Goal: Task Accomplishment & Management: Use online tool/utility

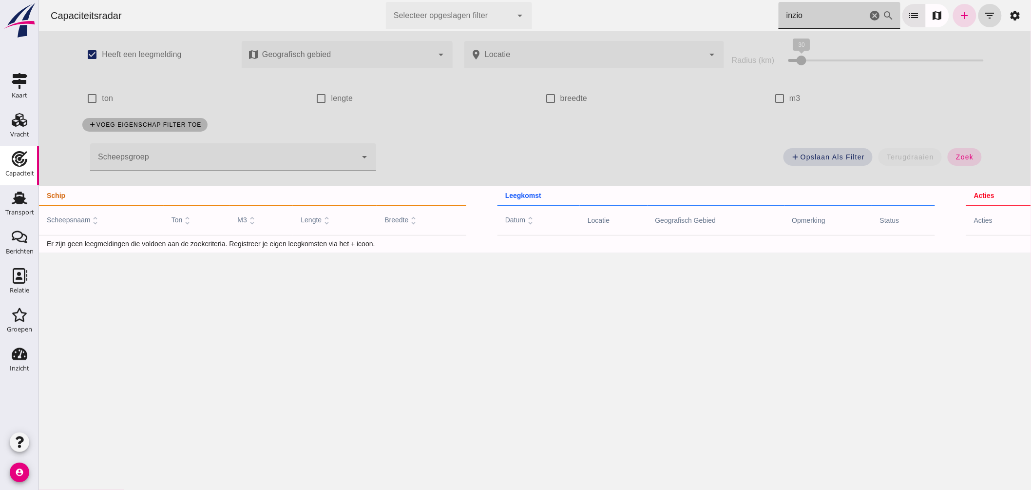
drag, startPoint x: 809, startPoint y: 21, endPoint x: 596, endPoint y: 23, distance: 213.0
click at [600, 24] on div "Capaciteitsradar Selecteer opgeslagen filter Selecteer opgeslagen filter cancel…" at bounding box center [534, 15] width 984 height 31
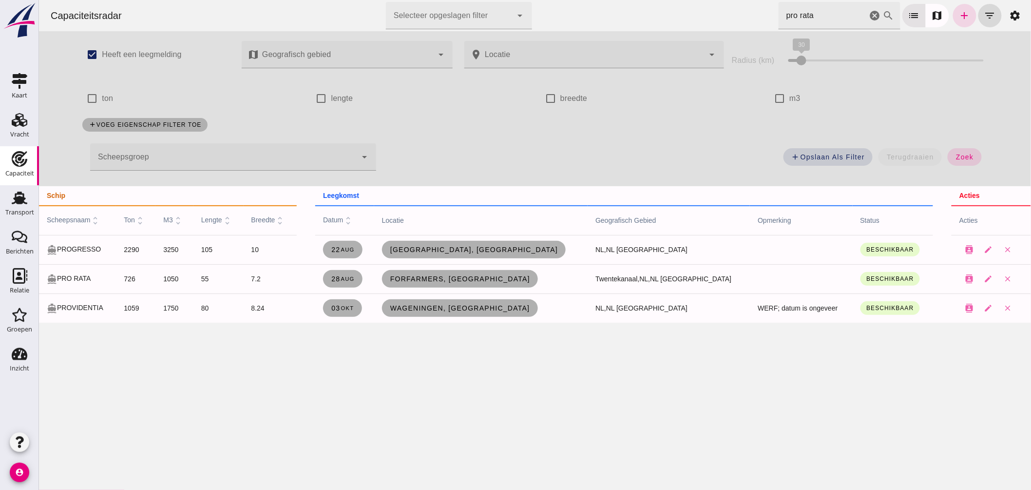
click at [480, 364] on div "Capaciteitsradar Selecteer opgeslagen filter Selecteer opgeslagen filter cancel…" at bounding box center [535, 245] width 992 height 490
click at [624, 14] on div "Capaciteitsradar Selecteer opgeslagen filter Selecteer opgeslagen filter cancel…" at bounding box center [534, 15] width 984 height 31
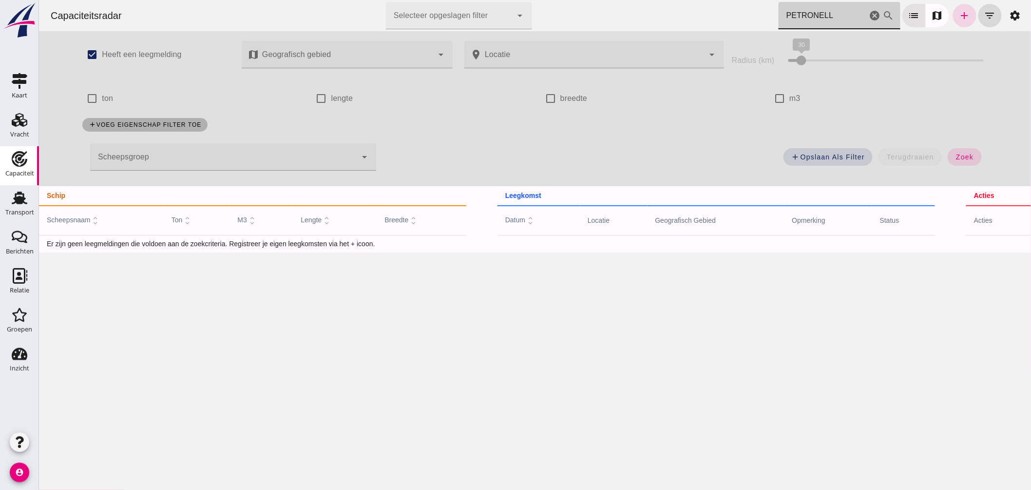
drag, startPoint x: 528, startPoint y: -6, endPoint x: 498, endPoint y: -12, distance: 30.3
click at [498, 0] on html "Capaciteitsradar Selecteer opgeslagen filter Selecteer opgeslagen filter cancel…" at bounding box center [535, 245] width 992 height 490
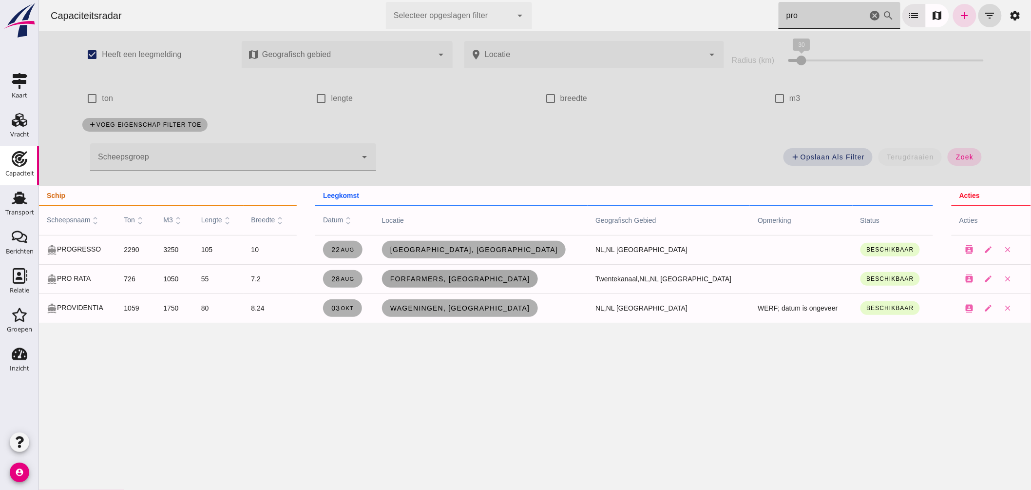
type input "pro"
click at [482, 275] on span "Forfarmers, [GEOGRAPHIC_DATA]" at bounding box center [459, 279] width 140 height 8
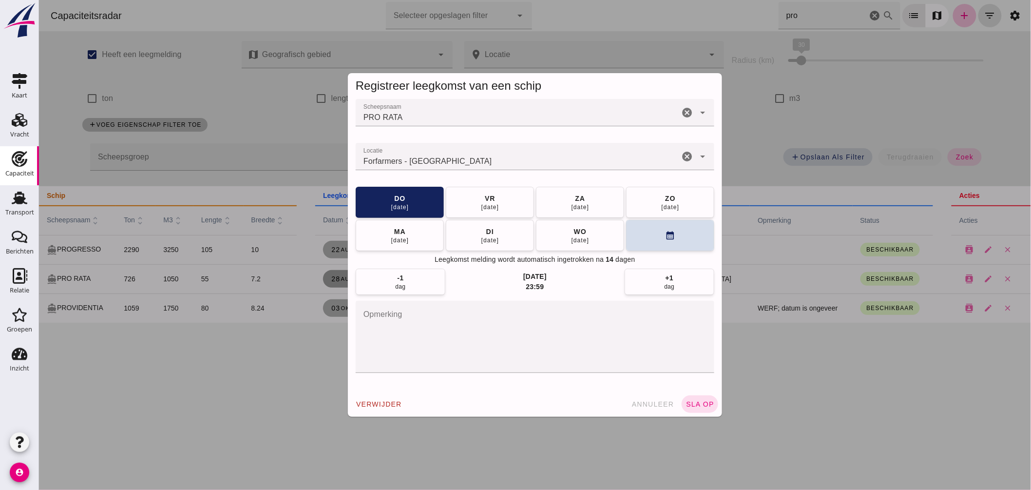
click at [493, 162] on input "Locatie" at bounding box center [517, 161] width 324 height 12
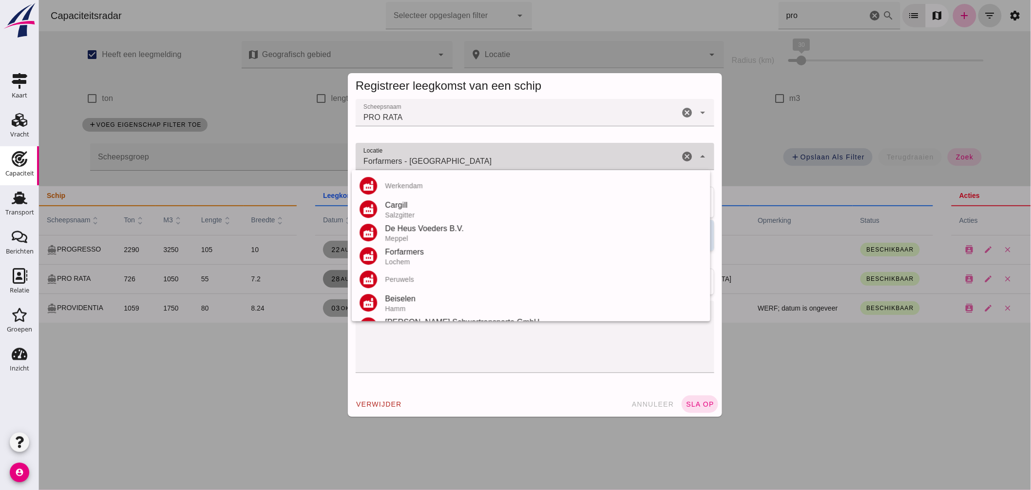
click at [493, 162] on input "Forfarmers - [GEOGRAPHIC_DATA]" at bounding box center [517, 161] width 324 height 12
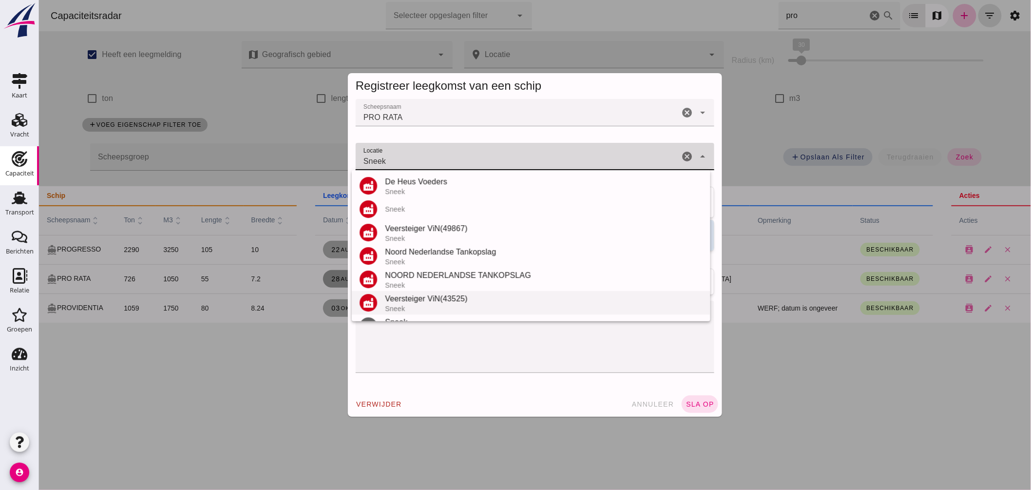
scroll to position [20, 0]
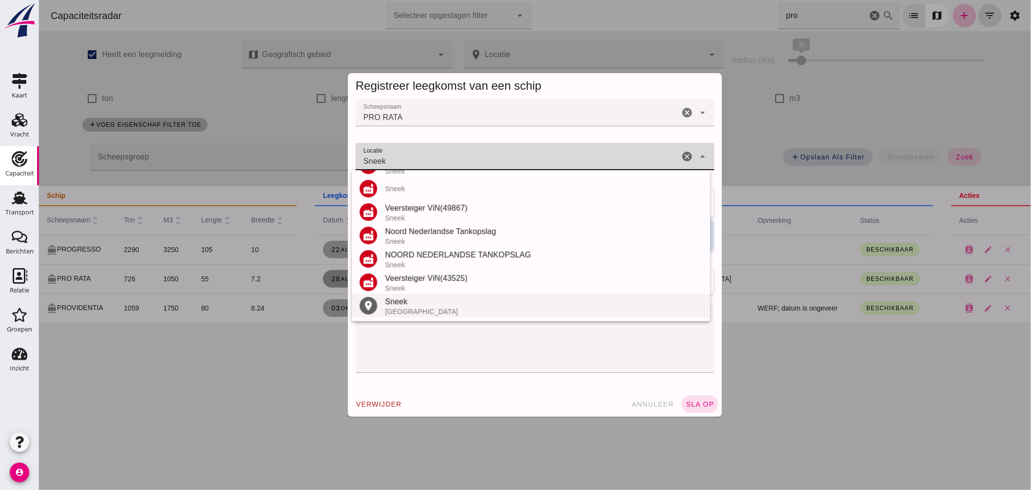
click at [413, 305] on div "Sneek" at bounding box center [544, 302] width 318 height 12
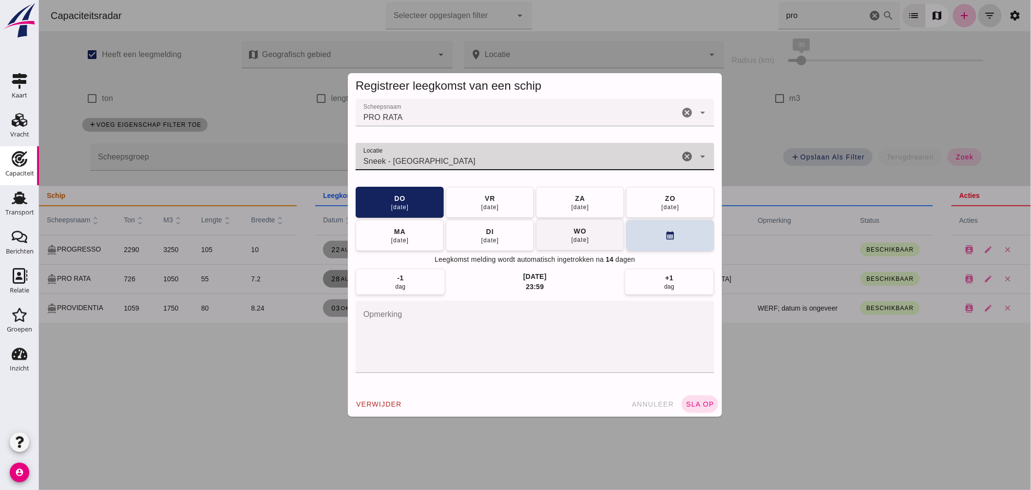
type input "Sneek - [GEOGRAPHIC_DATA]"
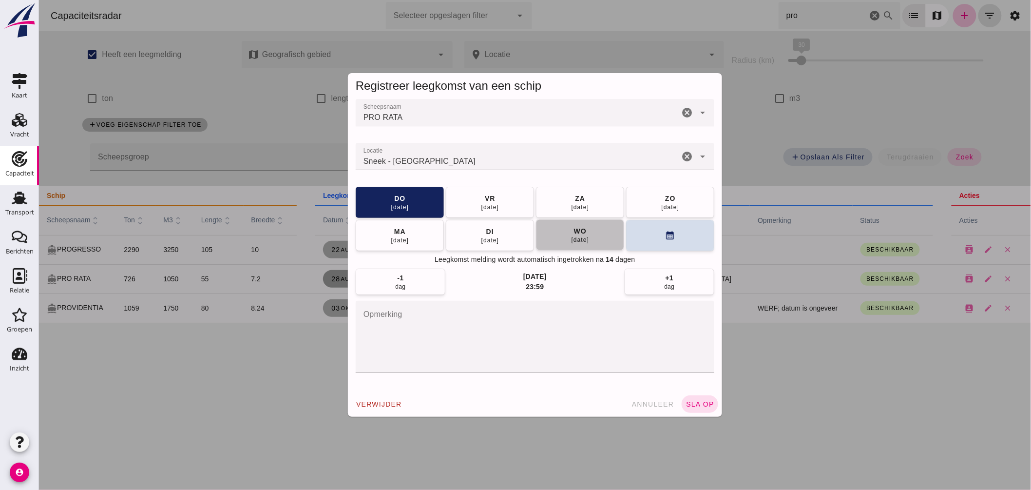
click at [598, 231] on button "[DATE]" at bounding box center [580, 234] width 88 height 31
click at [687, 397] on button "sla op" at bounding box center [699, 404] width 37 height 18
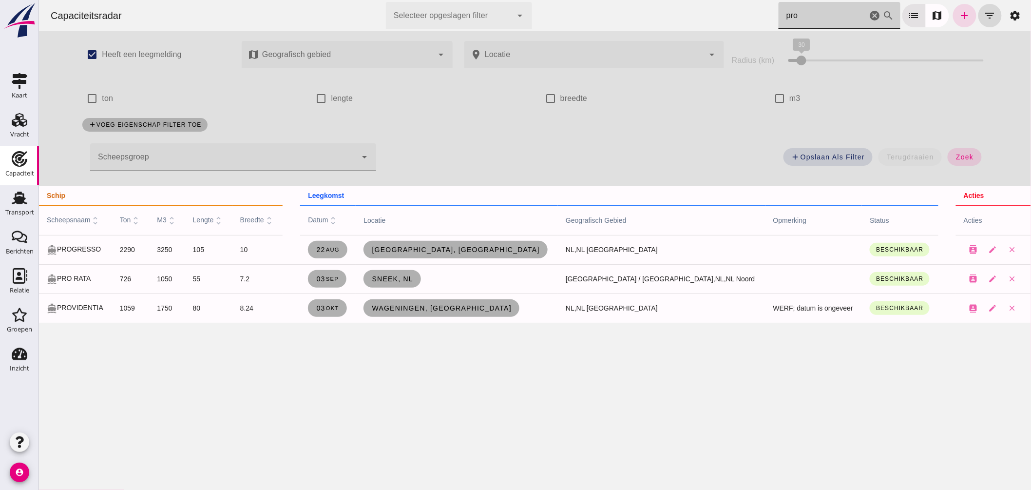
drag, startPoint x: 791, startPoint y: 14, endPoint x: 571, endPoint y: 31, distance: 221.4
click at [582, 31] on div "Capaciteitsradar Selecteer opgeslagen filter Selecteer opgeslagen filter cancel…" at bounding box center [534, 15] width 984 height 31
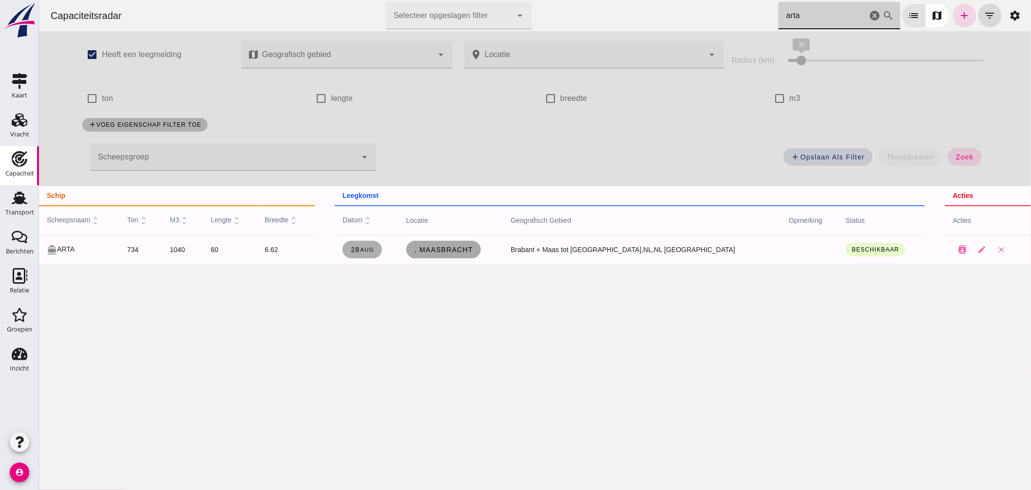
type input "arta"
click at [454, 255] on link ", Maasbracht" at bounding box center [443, 250] width 75 height 18
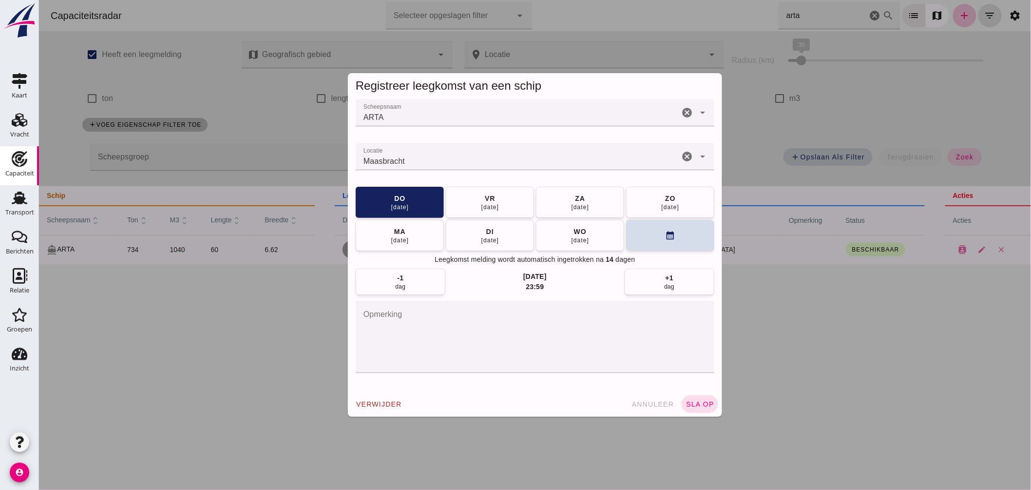
click at [499, 169] on div "Maasbracht" at bounding box center [517, 156] width 324 height 27
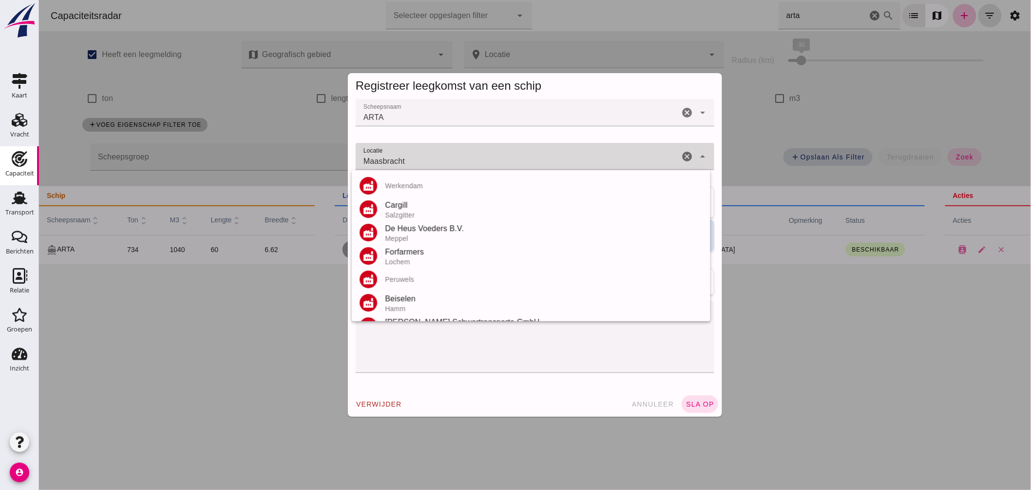
click at [499, 169] on div "Maasbracht Maasbracht" at bounding box center [517, 156] width 324 height 27
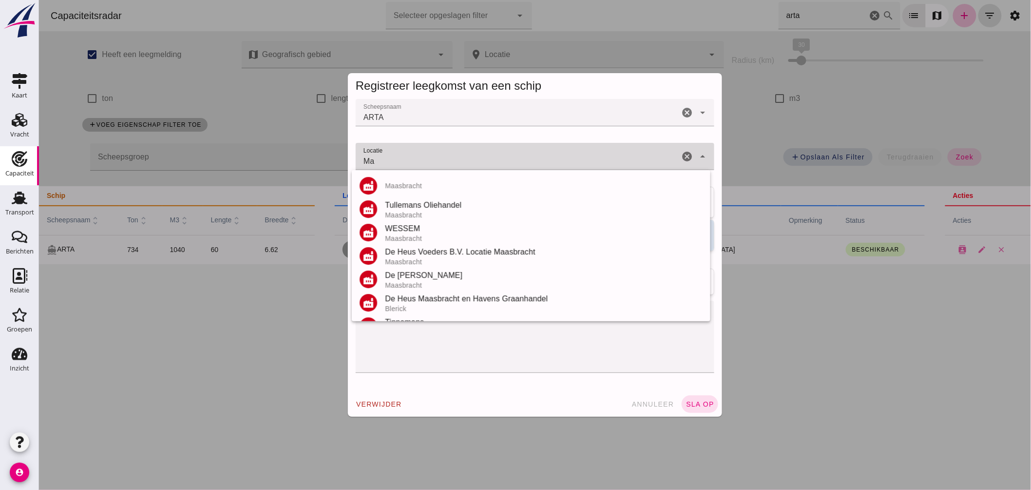
type input "M"
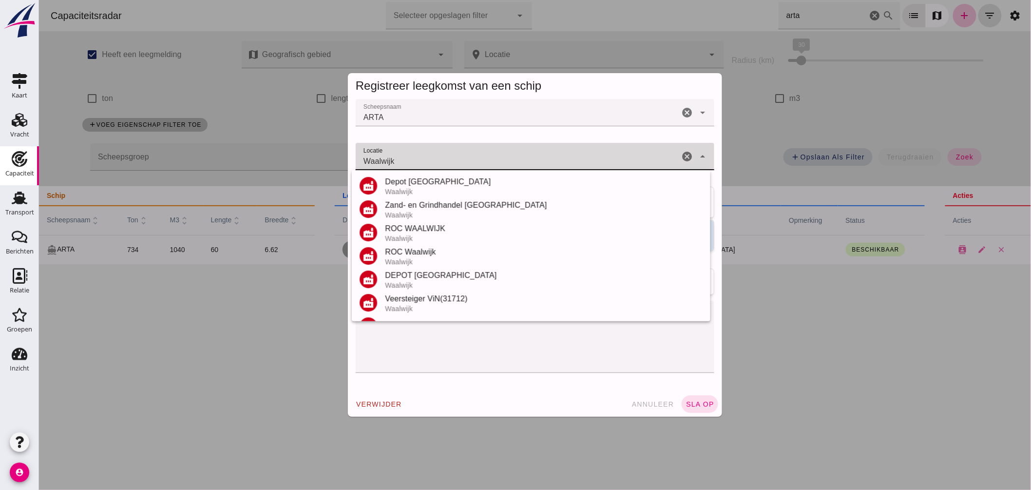
scroll to position [67, 0]
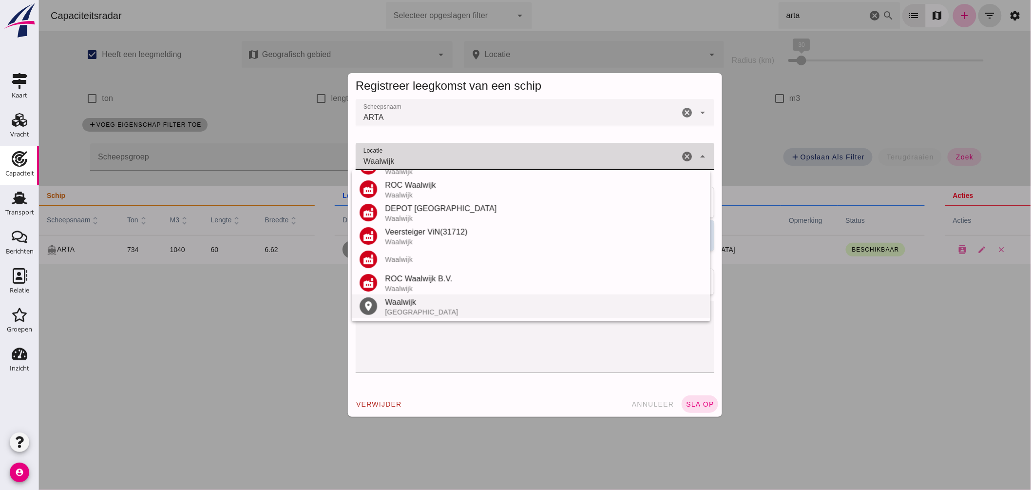
click at [424, 299] on div "Waalwijk" at bounding box center [544, 302] width 318 height 12
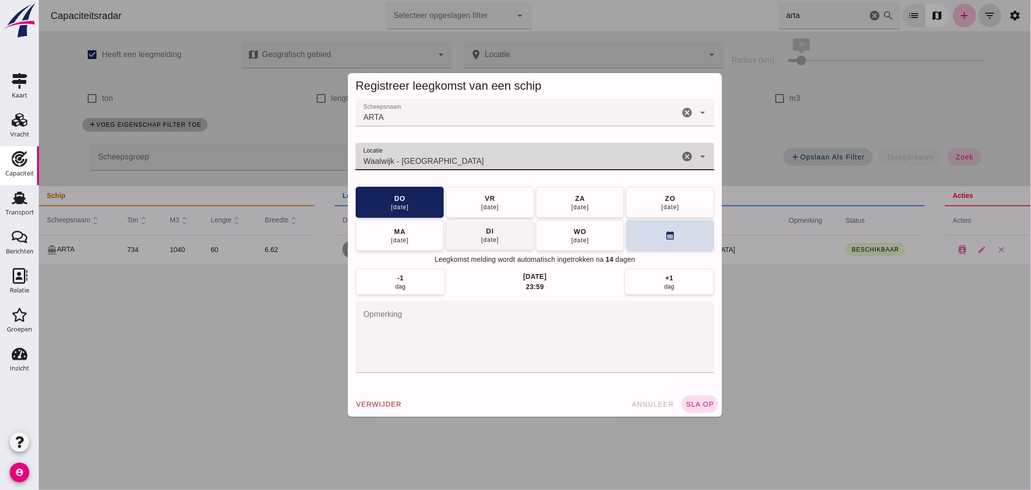
type input "Waalwijk - [GEOGRAPHIC_DATA]"
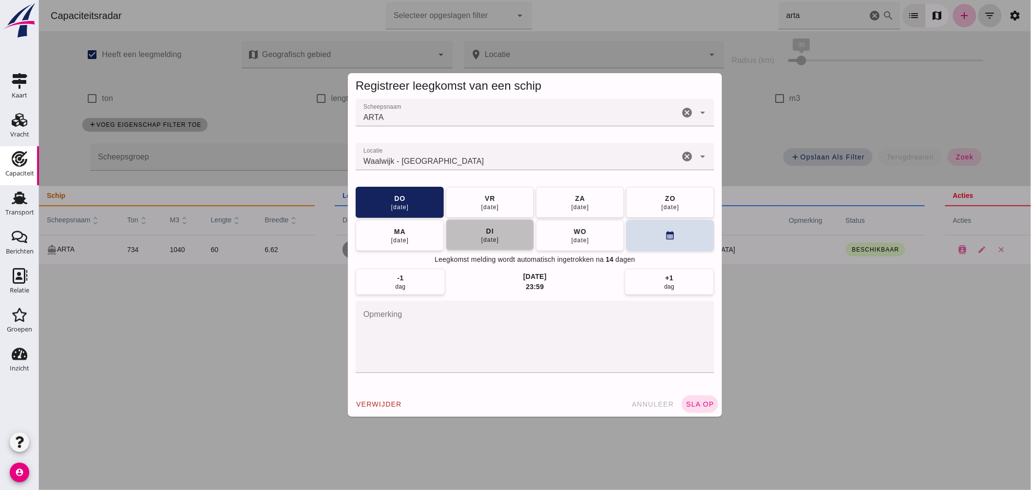
click at [485, 227] on div "di" at bounding box center [489, 231] width 8 height 10
click at [697, 397] on button "sla op" at bounding box center [699, 404] width 37 height 18
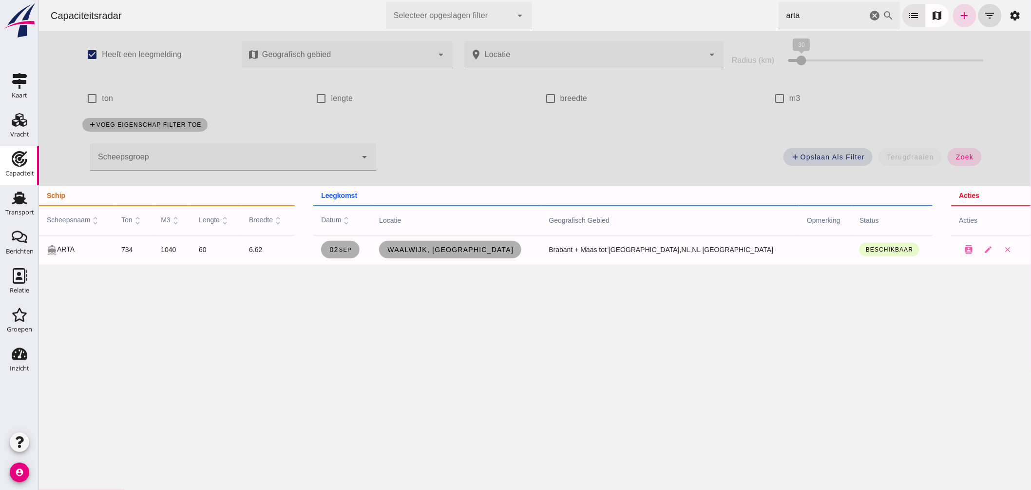
drag, startPoint x: 713, startPoint y: 13, endPoint x: 647, endPoint y: -7, distance: 69.6
click at [647, 0] on html "Capaciteitsradar Selecteer opgeslagen filter Selecteer opgeslagen filter cancel…" at bounding box center [535, 245] width 992 height 490
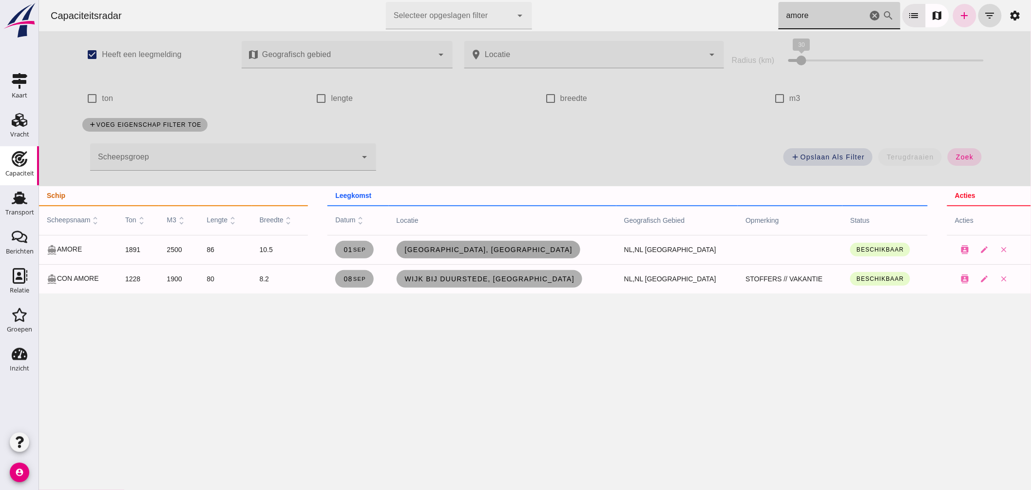
type input "amore"
click at [492, 246] on span "[GEOGRAPHIC_DATA], [GEOGRAPHIC_DATA]" at bounding box center [488, 250] width 169 height 8
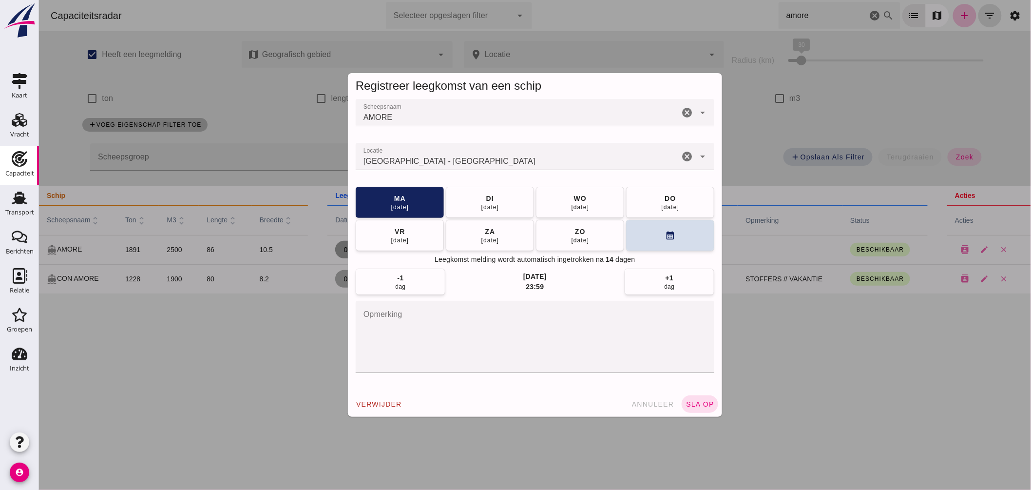
click at [455, 163] on input "Locatie" at bounding box center [517, 161] width 324 height 12
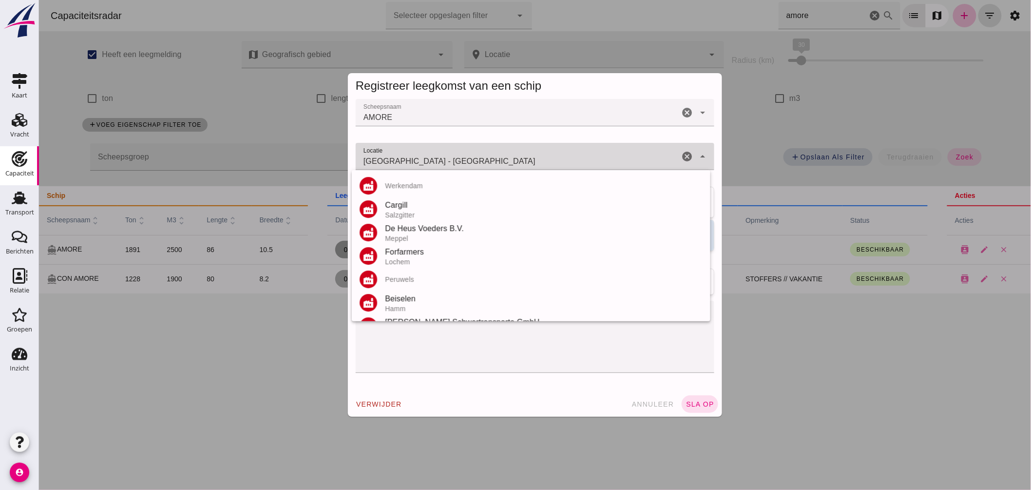
click at [455, 163] on input "[GEOGRAPHIC_DATA] - [GEOGRAPHIC_DATA]" at bounding box center [517, 161] width 324 height 12
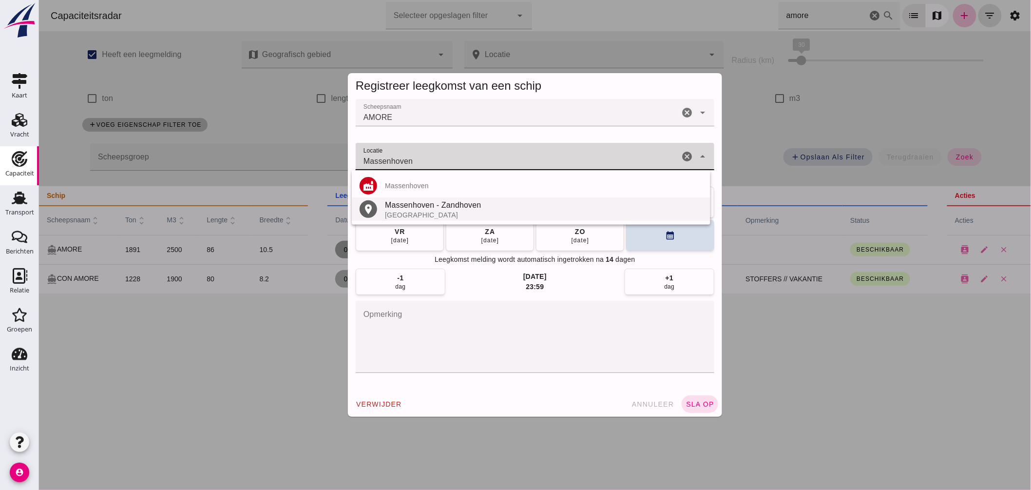
click at [439, 208] on div "Massenhoven - Zandhoven" at bounding box center [544, 205] width 318 height 12
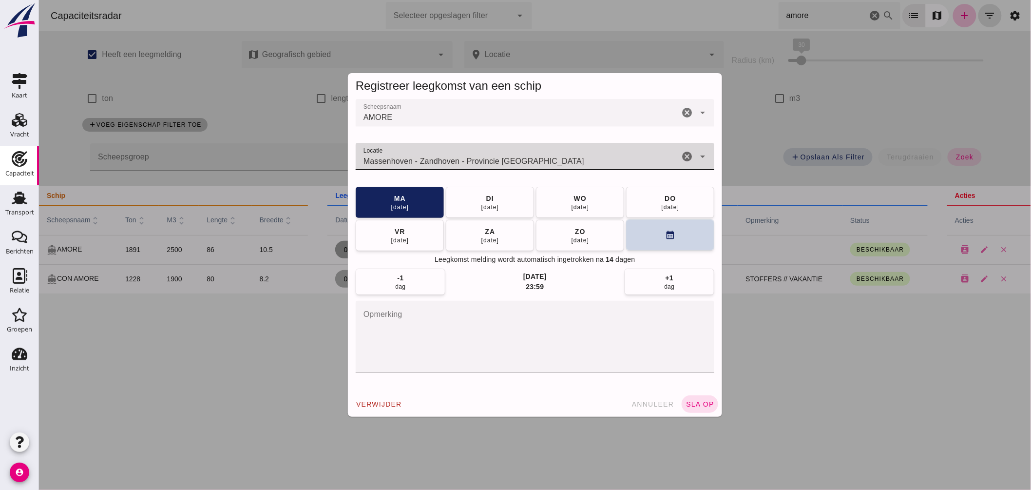
type input "Massenhoven - Zandhoven - Provincie [GEOGRAPHIC_DATA]"
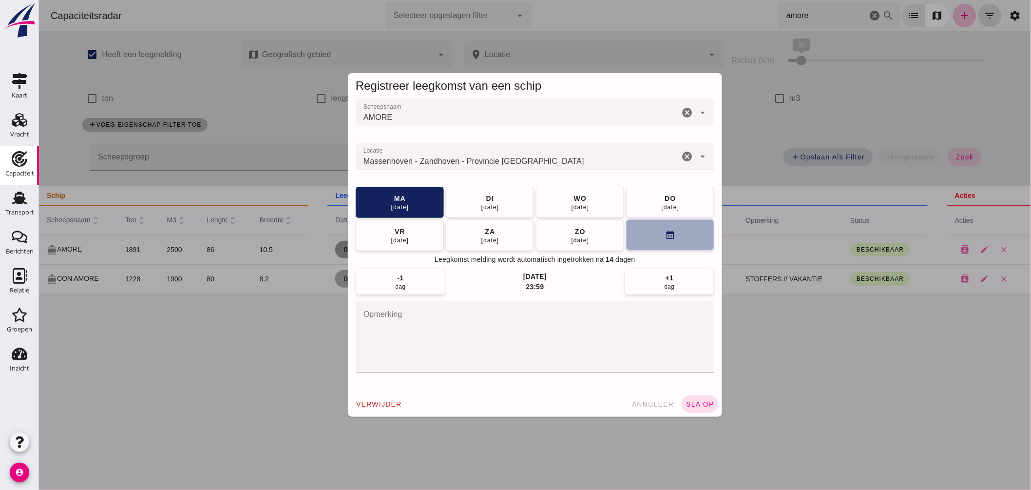
click at [626, 235] on button "calendar_month" at bounding box center [670, 234] width 88 height 31
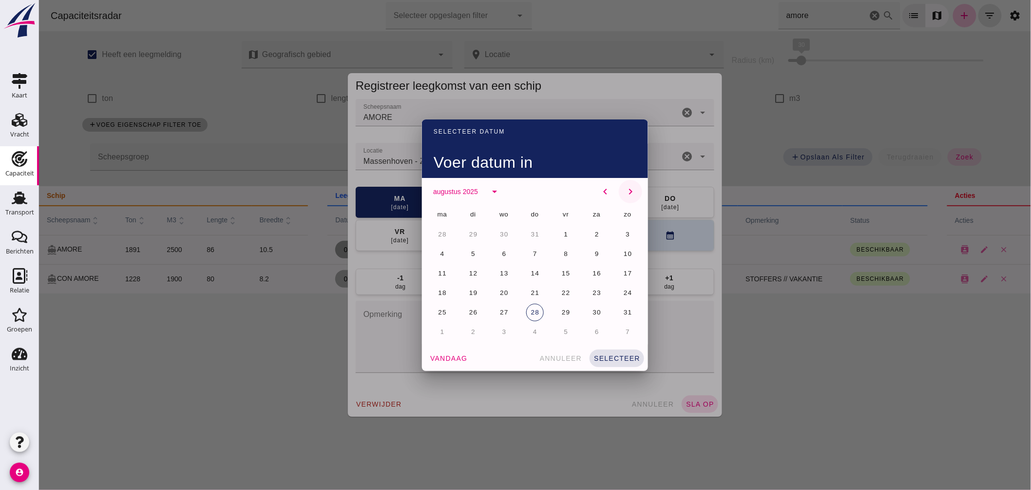
click at [627, 188] on icon "chevron_right" at bounding box center [630, 192] width 12 height 12
click at [437, 248] on button "8" at bounding box center [442, 254] width 18 height 18
click at [602, 349] on button "selecteer" at bounding box center [616, 358] width 55 height 18
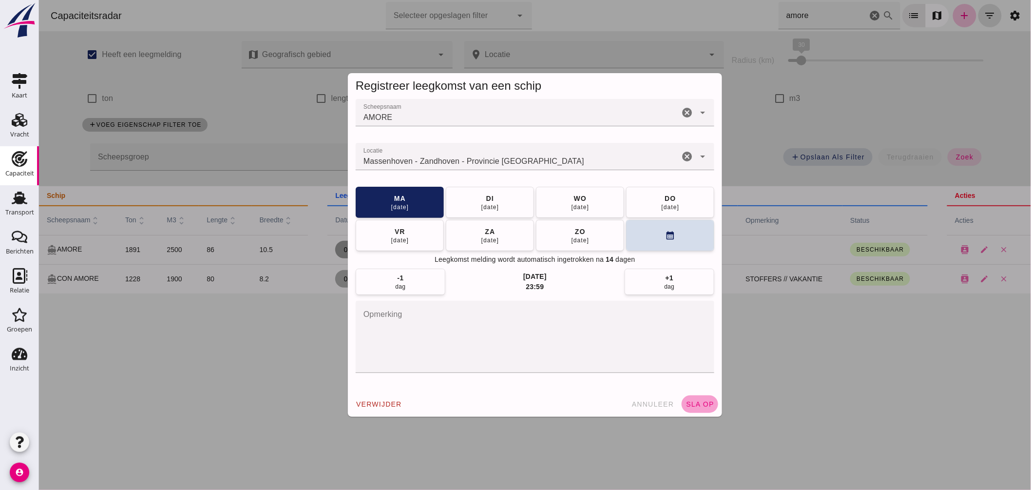
click at [700, 406] on span "sla op" at bounding box center [699, 404] width 29 height 8
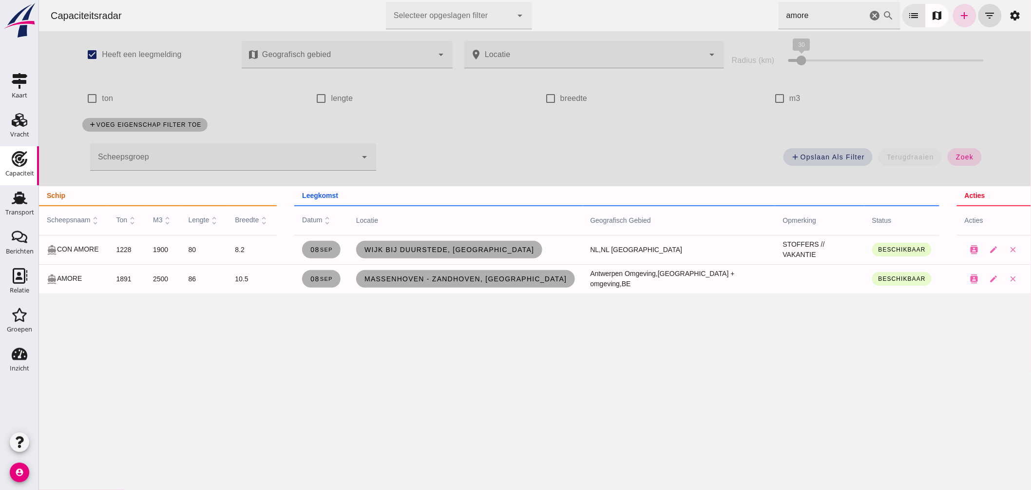
drag, startPoint x: 758, startPoint y: 12, endPoint x: 587, endPoint y: -10, distance: 172.4
click at [587, 0] on html "Capaciteitsradar Selecteer opgeslagen filter Selecteer opgeslagen filter cancel…" at bounding box center [535, 245] width 992 height 490
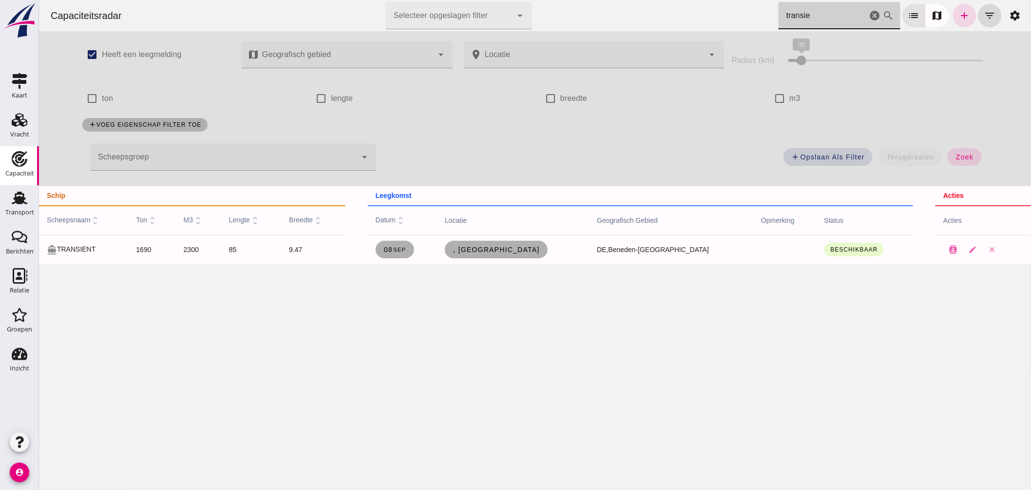
type input "transie"
click at [869, 15] on icon "cancel" at bounding box center [875, 16] width 12 height 12
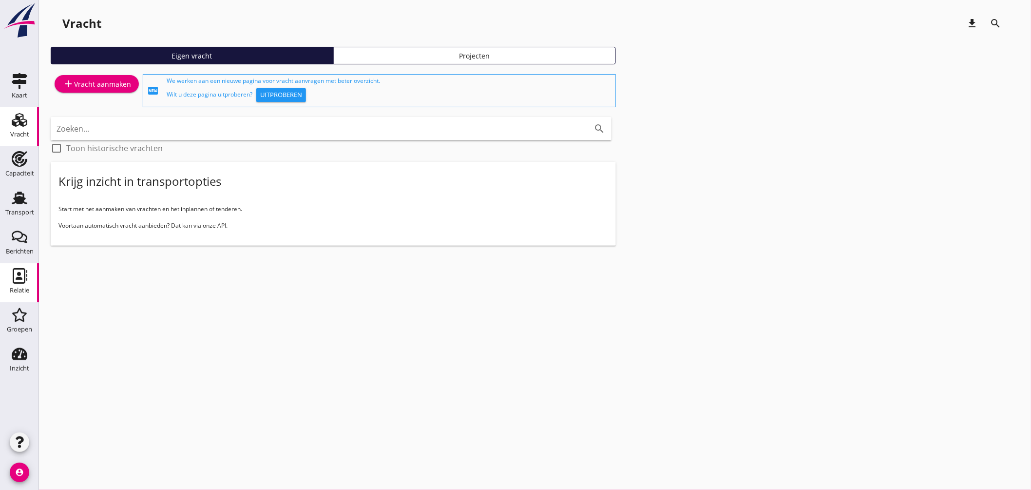
drag, startPoint x: 19, startPoint y: 276, endPoint x: 38, endPoint y: 274, distance: 18.1
click at [20, 278] on icon "Relatie" at bounding box center [20, 276] width 16 height 16
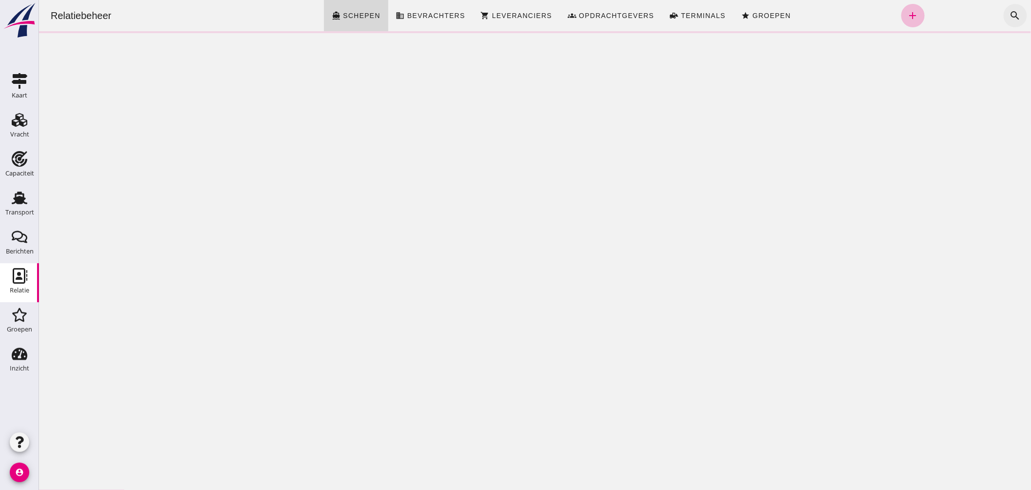
click at [1010, 12] on icon "search" at bounding box center [1015, 16] width 12 height 12
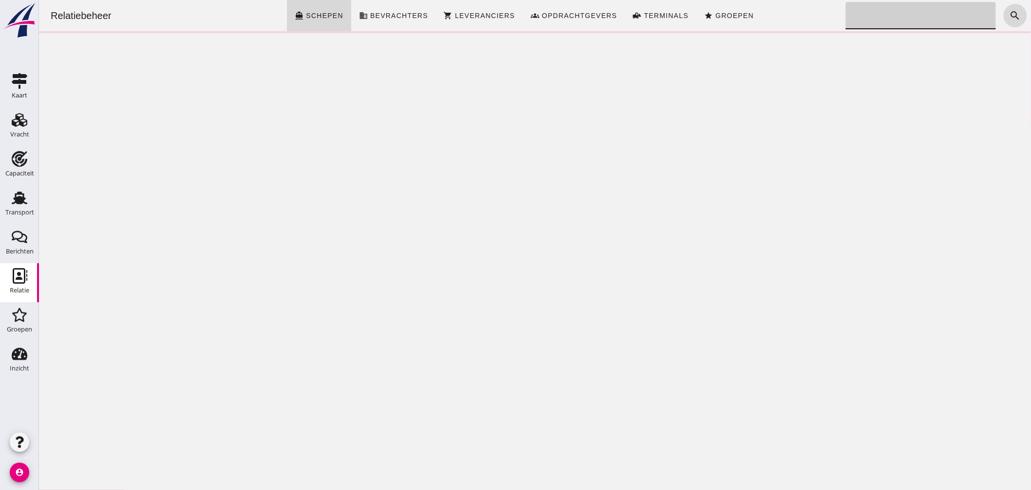
click at [918, 6] on input "Zoeken..." at bounding box center [918, 15] width 144 height 27
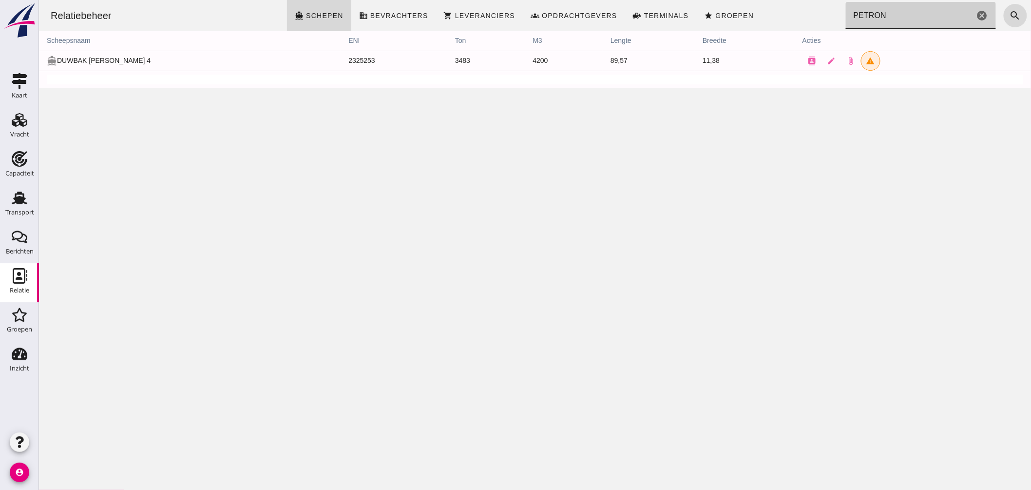
type input "PETRON"
click at [759, 88] on td at bounding box center [535, 80] width 992 height 18
drag, startPoint x: 889, startPoint y: 16, endPoint x: 714, endPoint y: -11, distance: 177.0
click at [714, 0] on html "Relatiebeheer directions_boat Schepen business Bevrachters shopping_cart Levera…" at bounding box center [535, 245] width 992 height 490
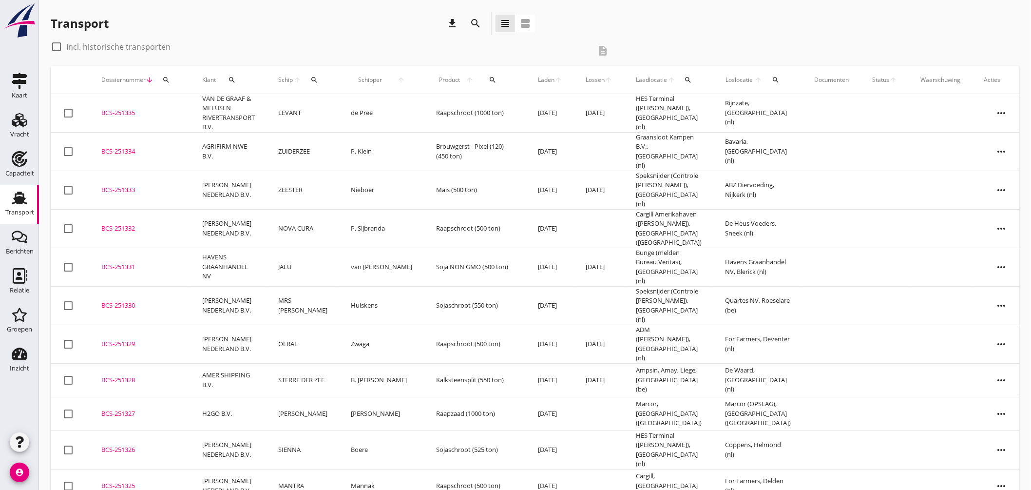
click at [8, 196] on div "Transport" at bounding box center [19, 198] width 23 height 16
